Goal: Navigation & Orientation: Understand site structure

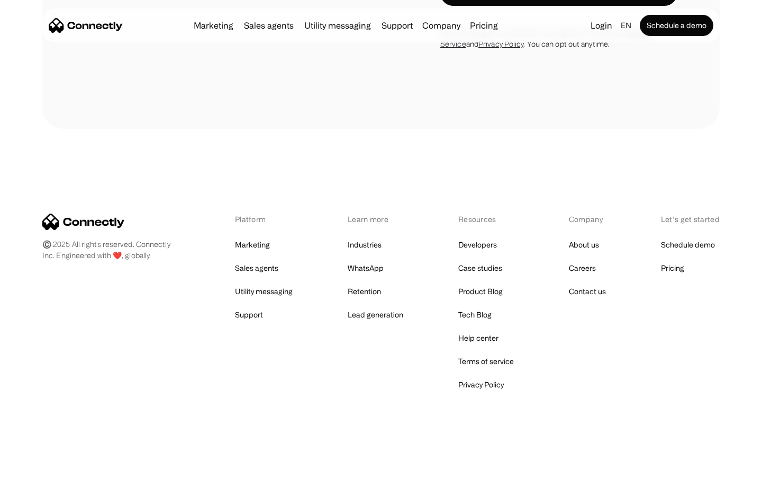
scroll to position [4155, 0]
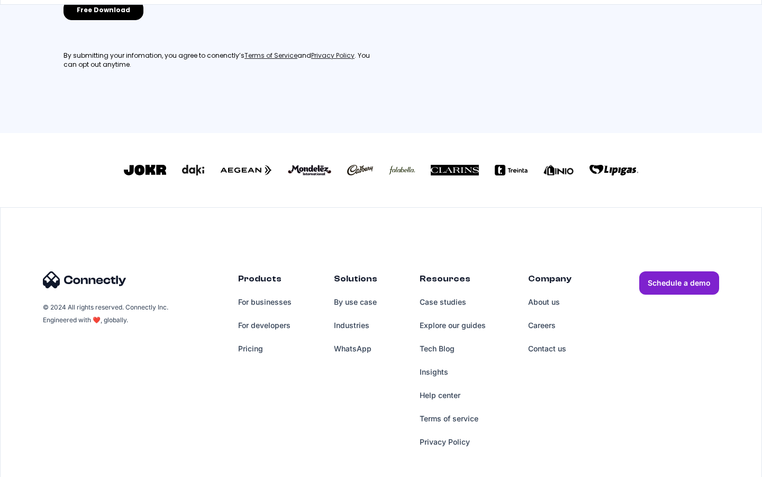
scroll to position [477, 0]
